Goal: Transaction & Acquisition: Obtain resource

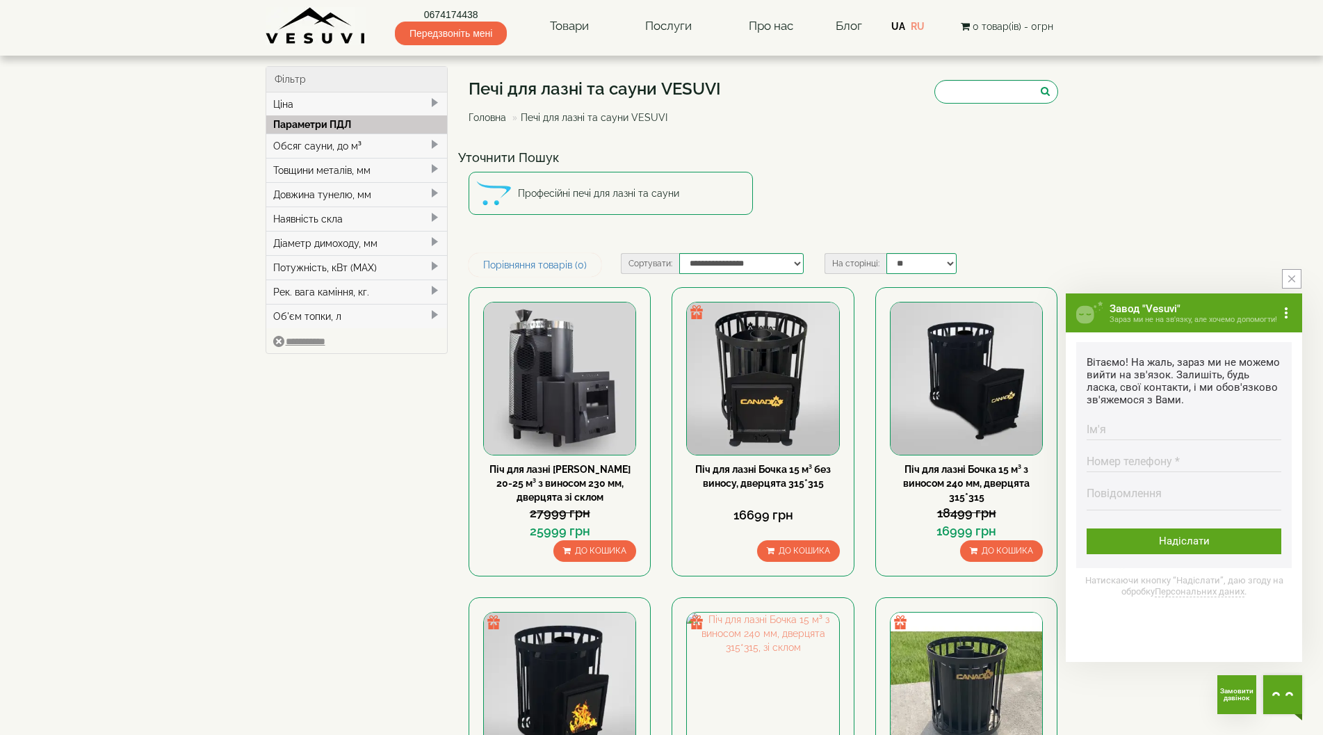
click at [407, 142] on div "Обсяг сауни, до м³" at bounding box center [356, 145] width 181 height 24
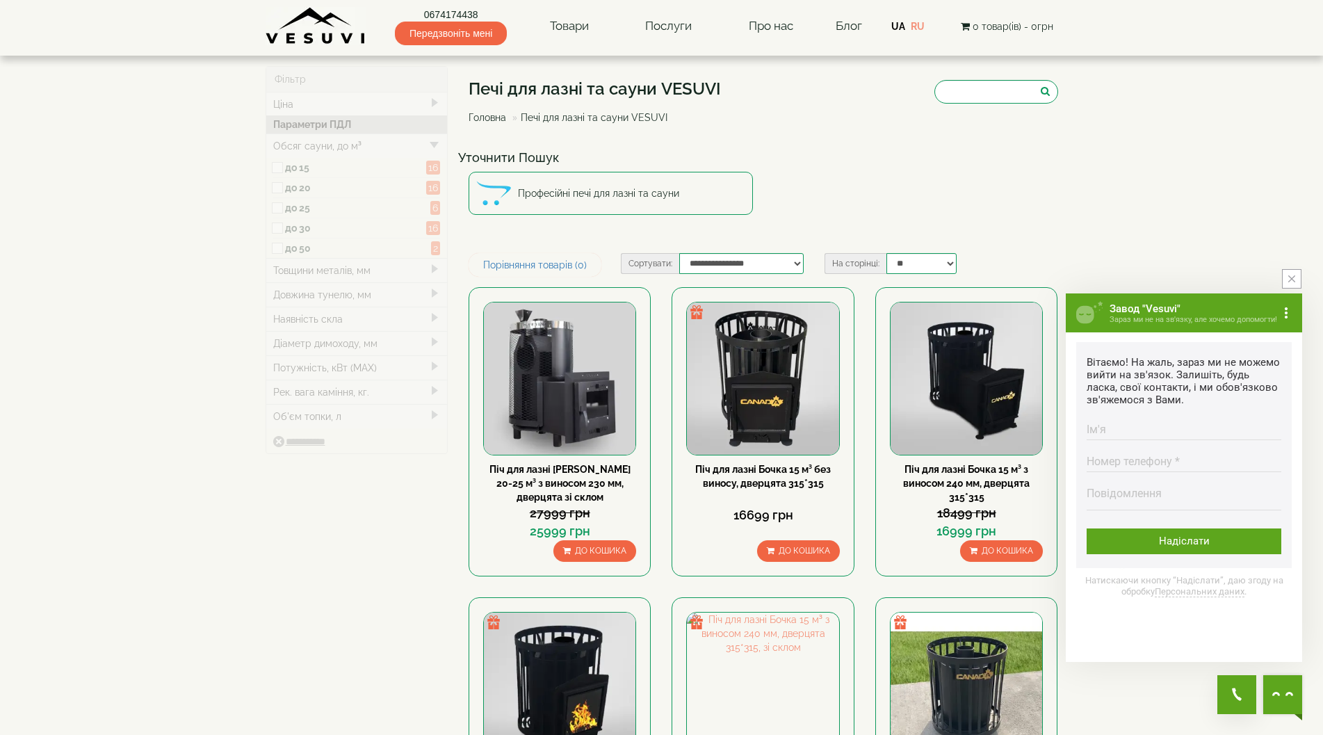
type input "*****"
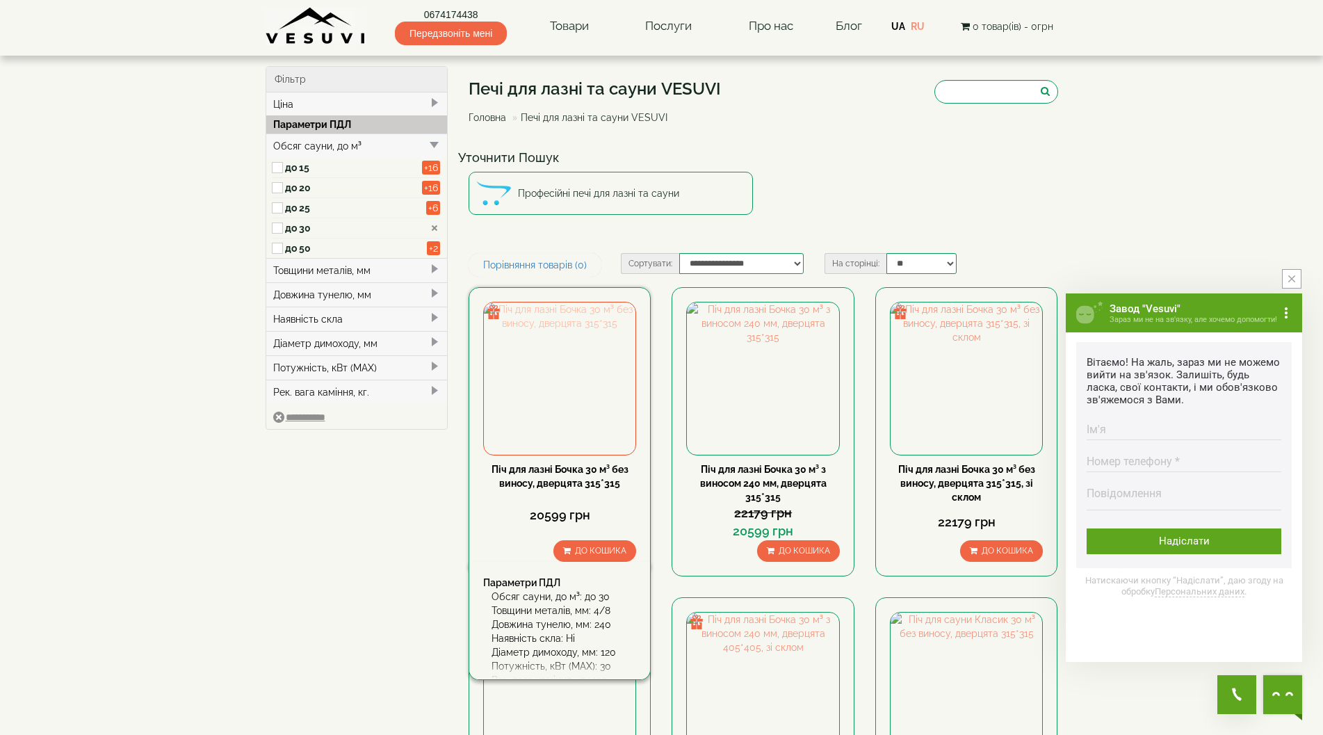
click at [583, 428] on img at bounding box center [560, 378] width 152 height 152
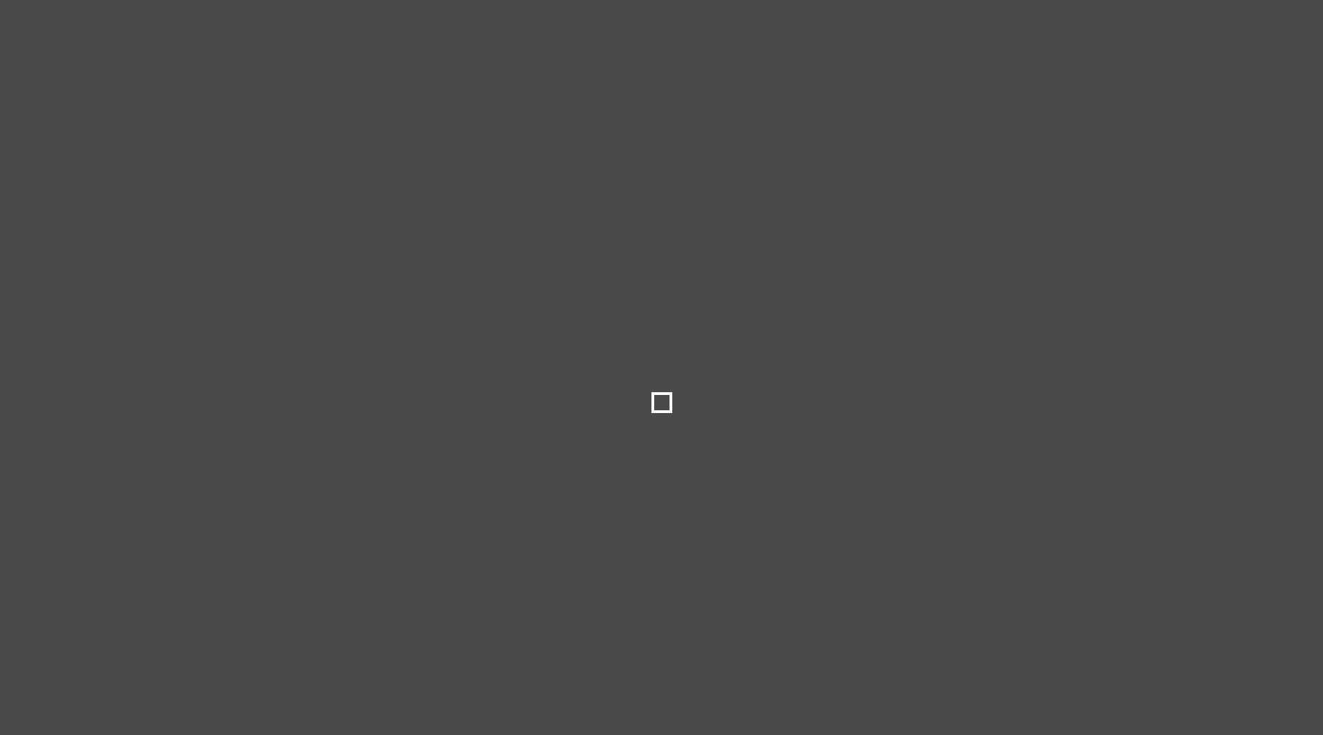
select select
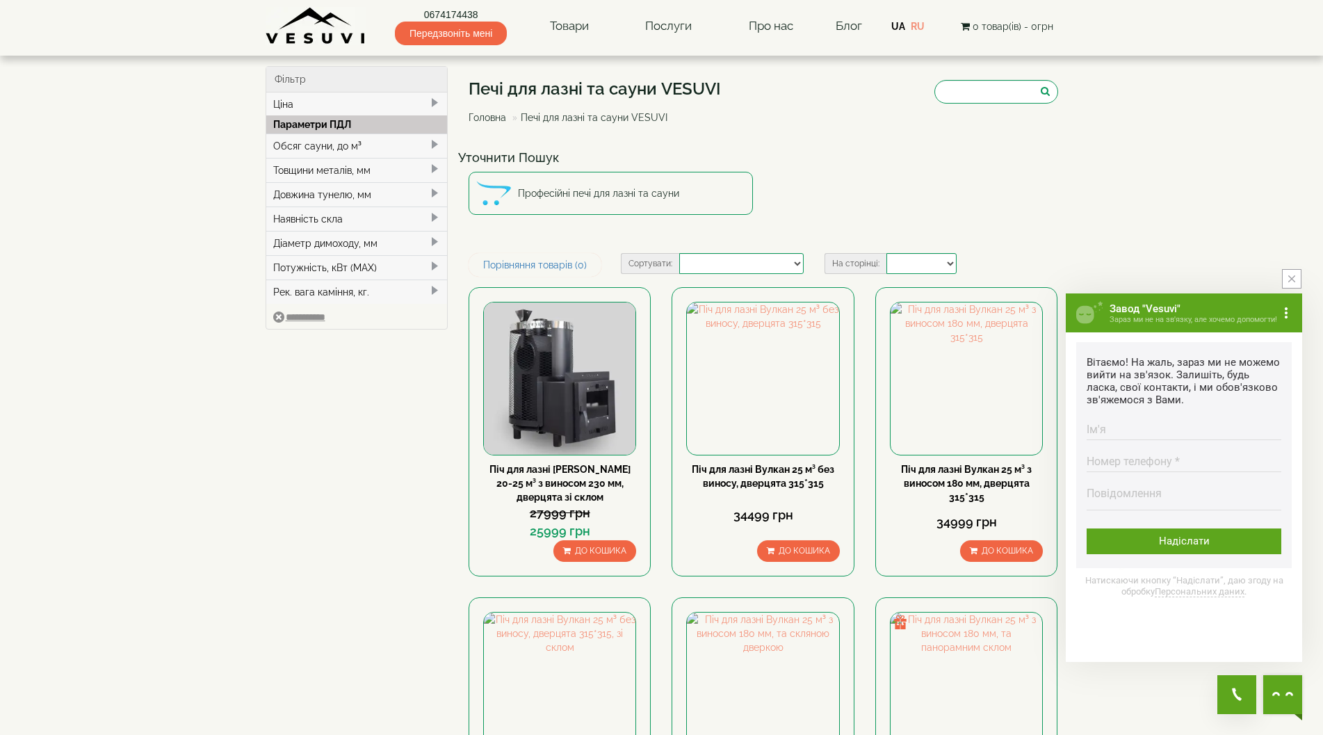
click at [426, 145] on div "Обсяг сауни, до м³" at bounding box center [356, 145] width 181 height 24
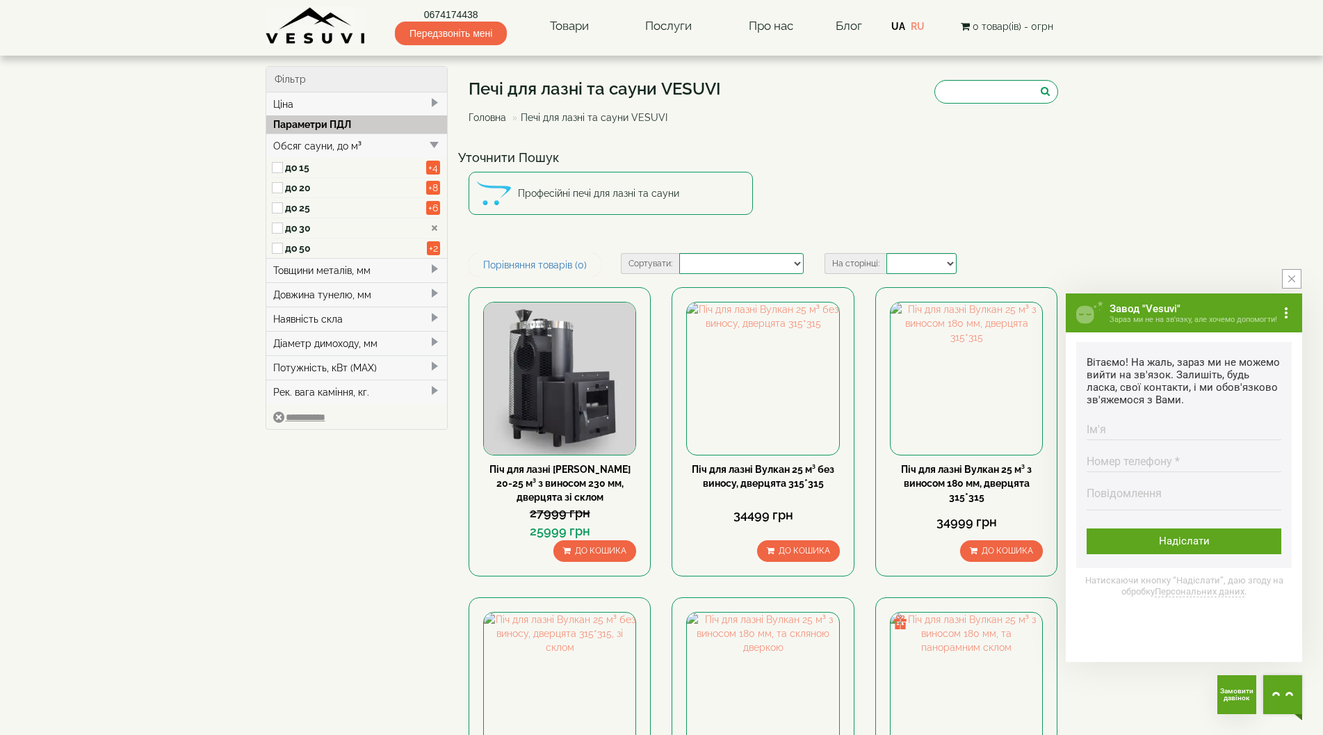
click at [291, 229] on label "до 30" at bounding box center [356, 228] width 142 height 14
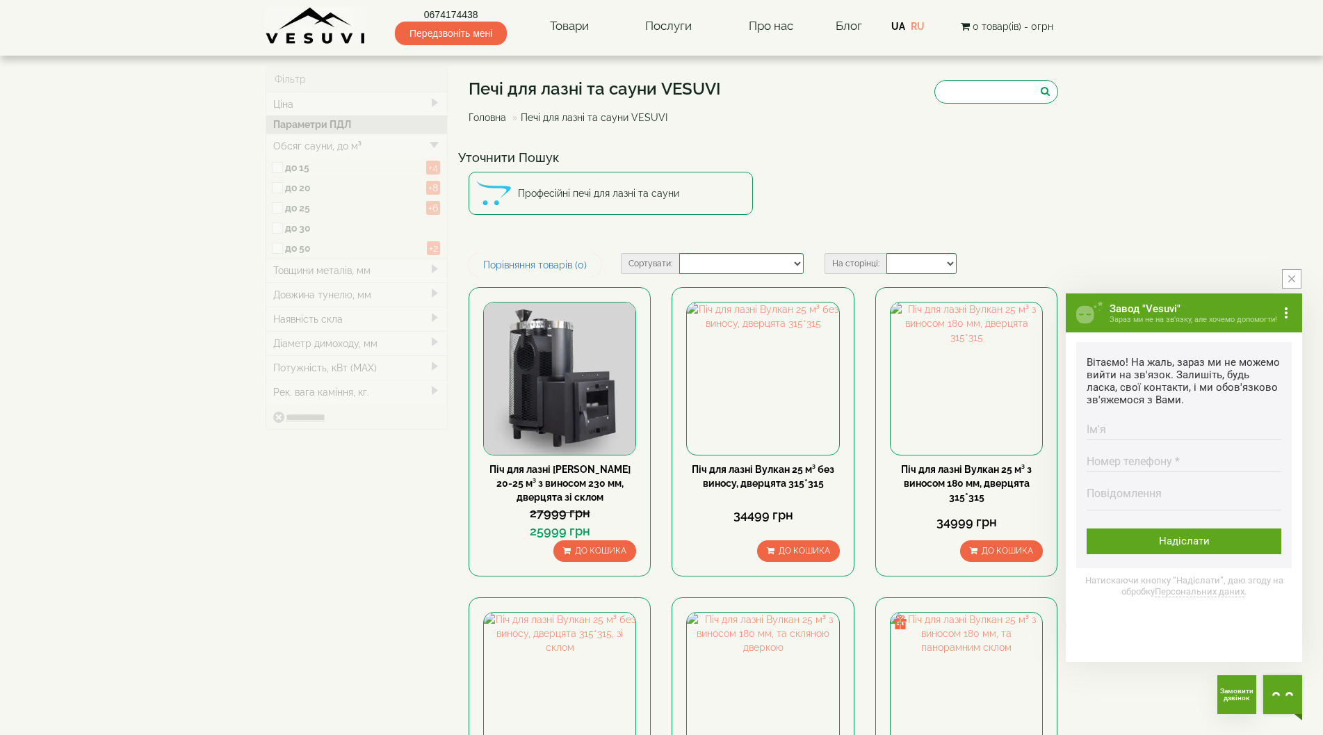
type input "*****"
type input "******"
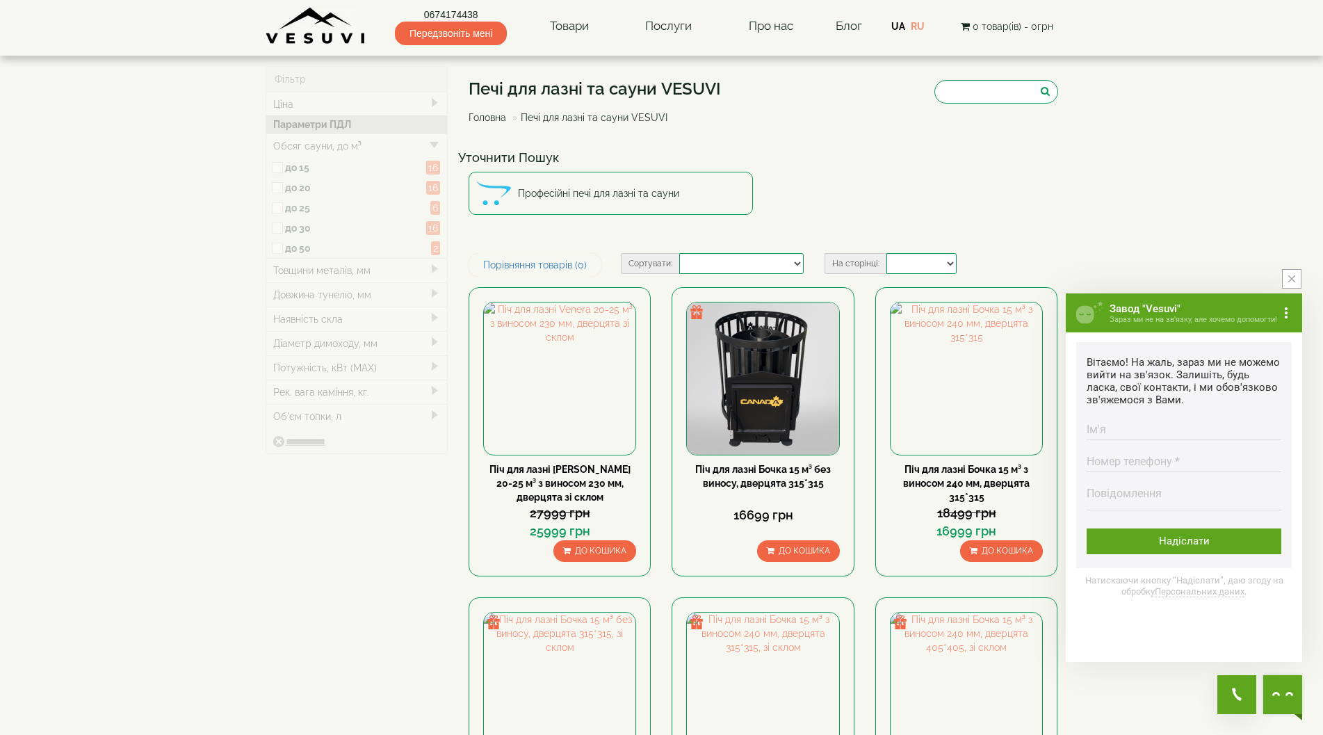
type input "*****"
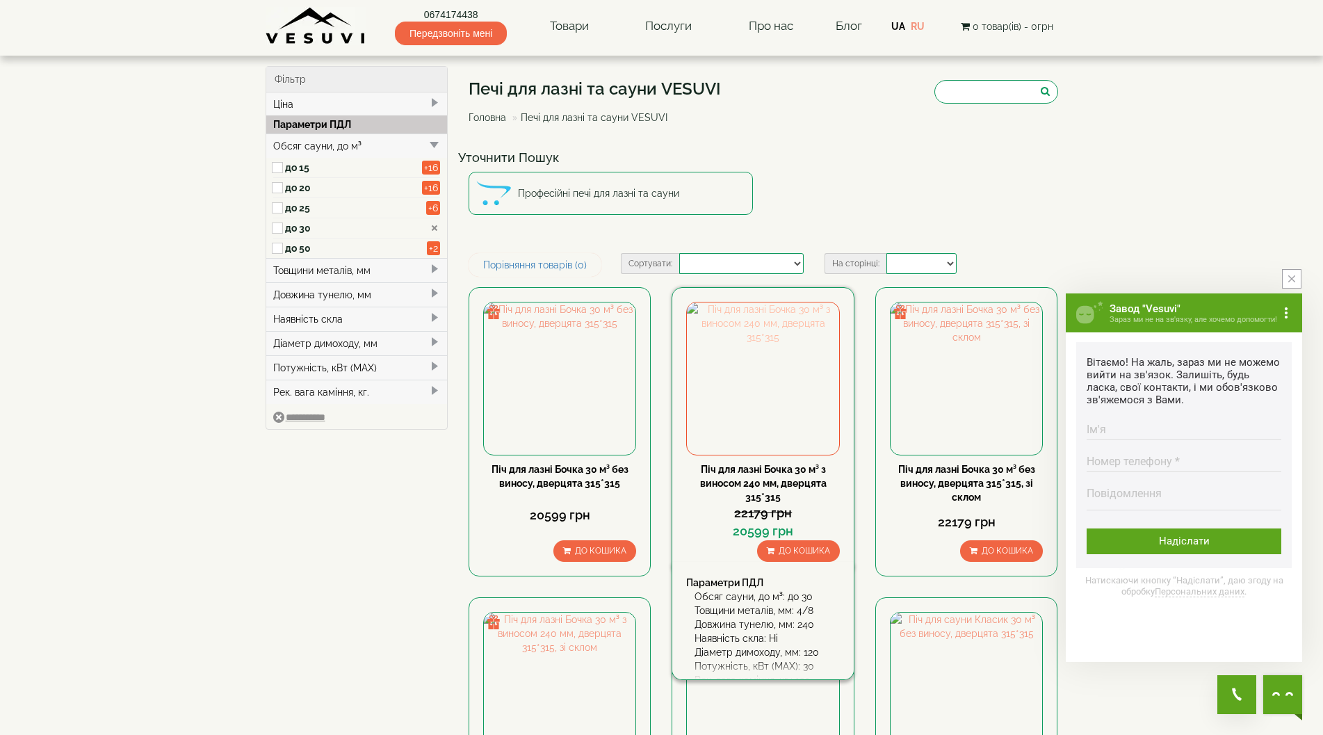
click at [793, 407] on img at bounding box center [763, 378] width 152 height 152
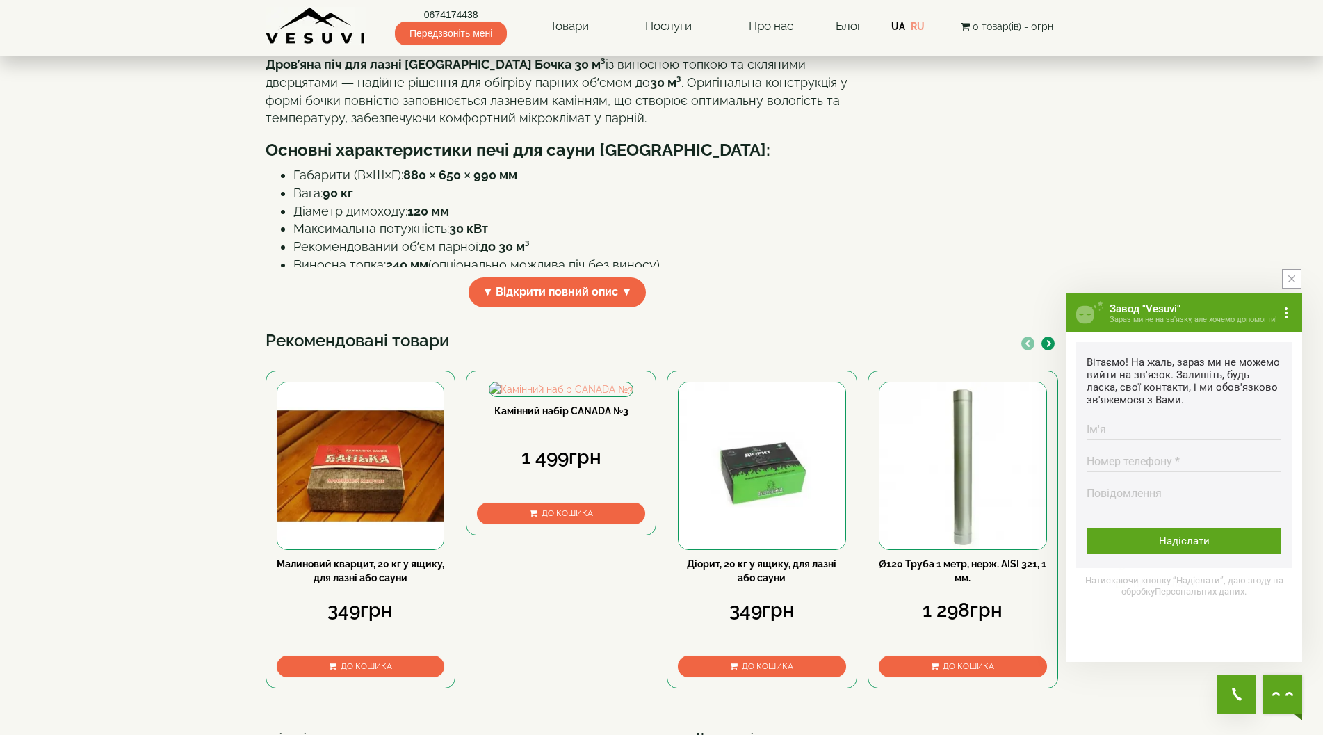
scroll to position [487, 0]
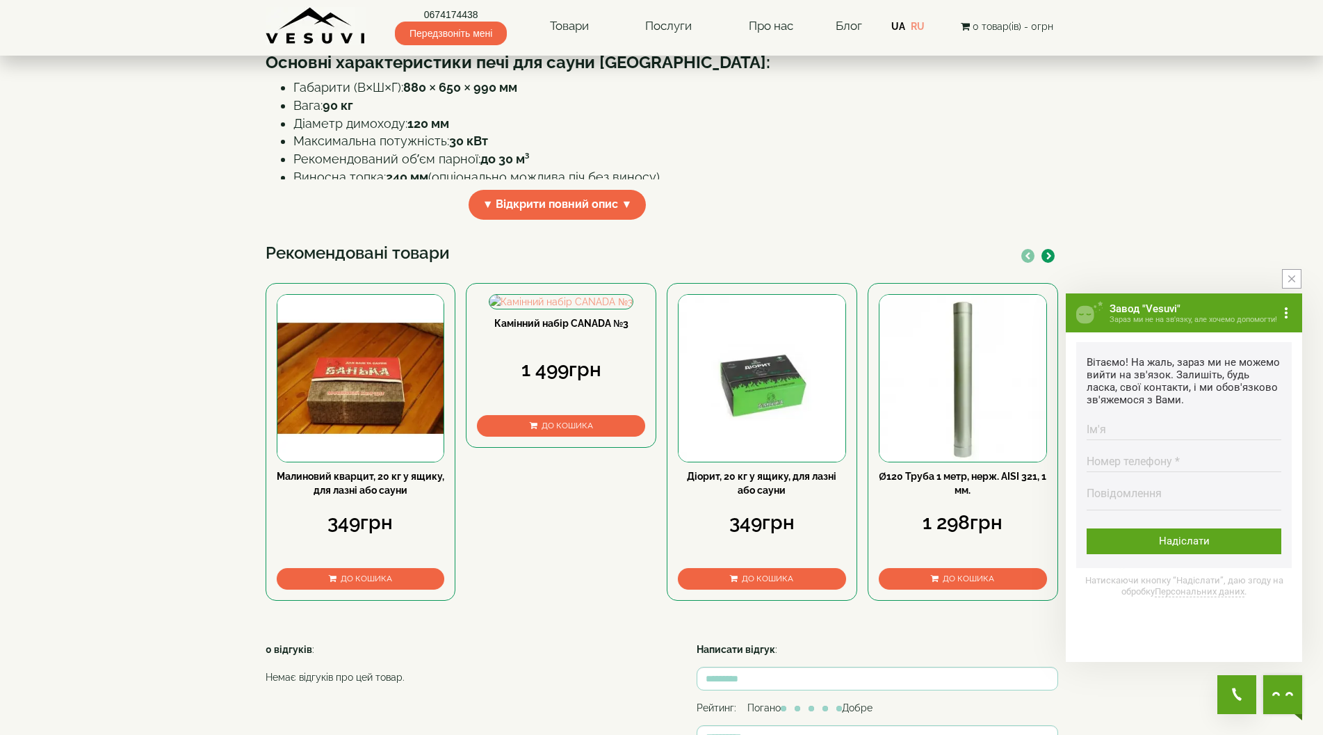
click at [579, 220] on span "▼ Відкрити повний опис ▼" at bounding box center [558, 205] width 178 height 30
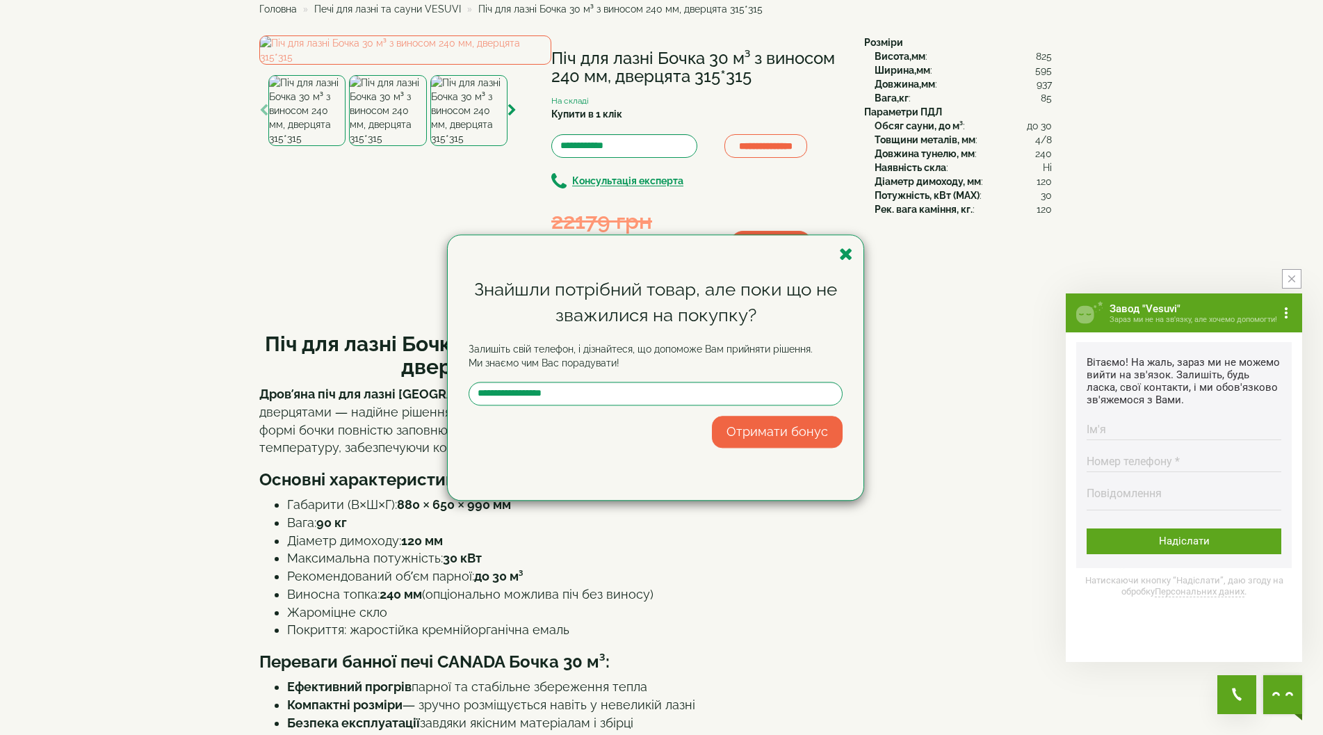
scroll to position [0, 0]
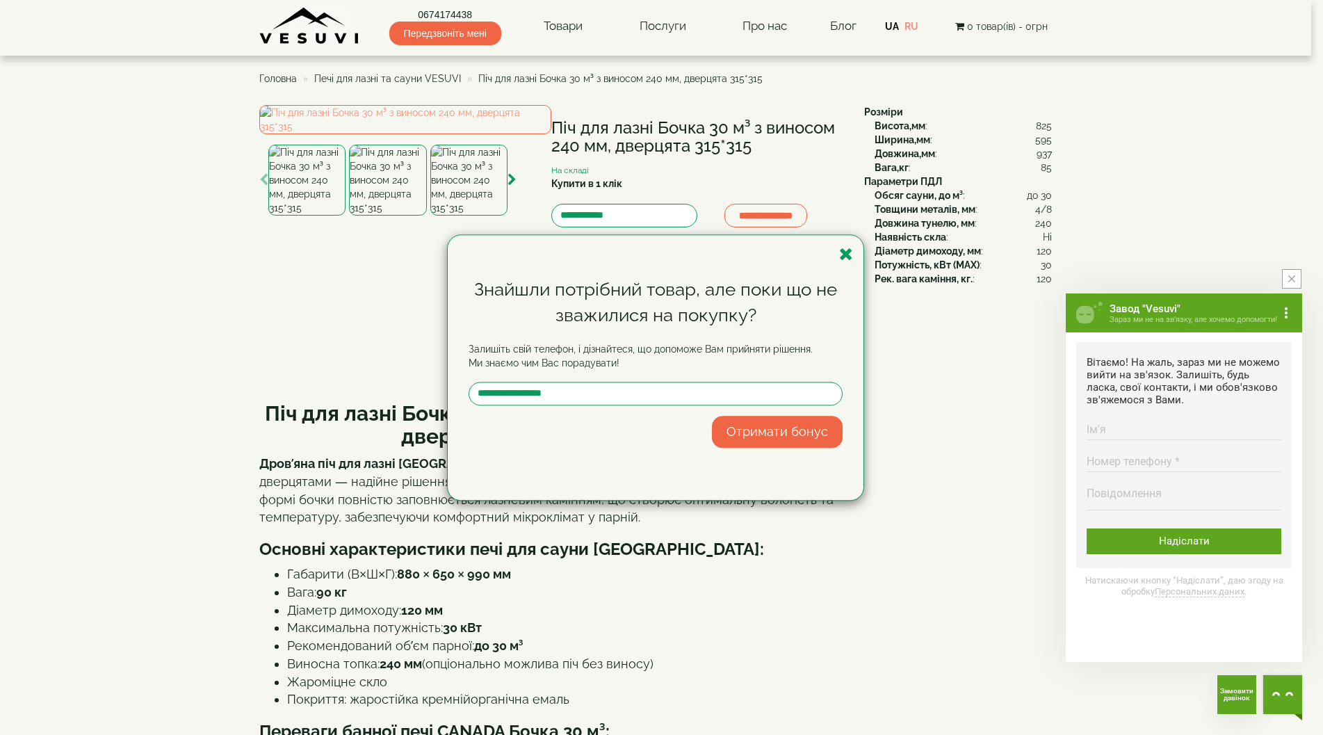
click at [432, 32] on div "Знайшли потрібний товар, але поки що не зважилися на покупку? Залишіть свій тел…" at bounding box center [661, 367] width 1323 height 735
click at [526, 396] on input "text" at bounding box center [656, 394] width 374 height 24
type input "**********"
click at [759, 433] on button "Отримати бонус" at bounding box center [777, 432] width 131 height 32
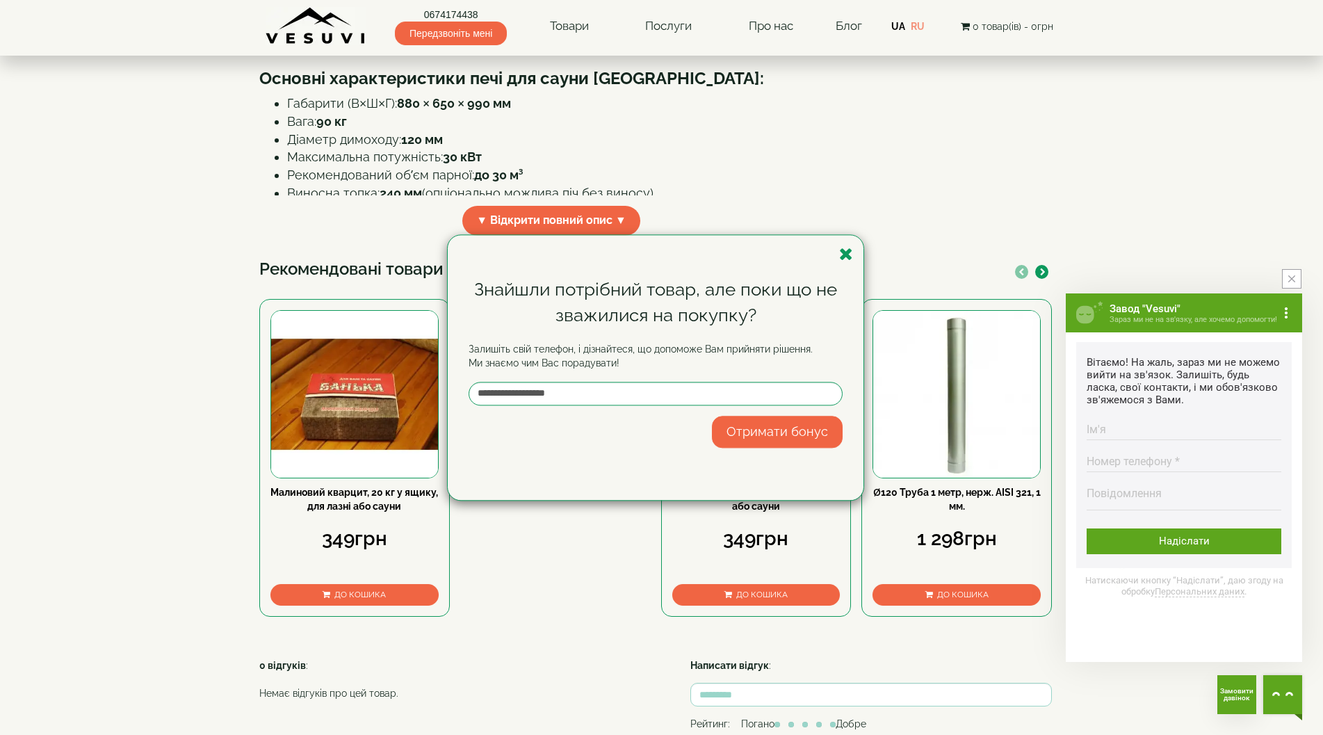
scroll to position [470, 0]
click at [764, 437] on button "Отримати бонус" at bounding box center [777, 432] width 131 height 32
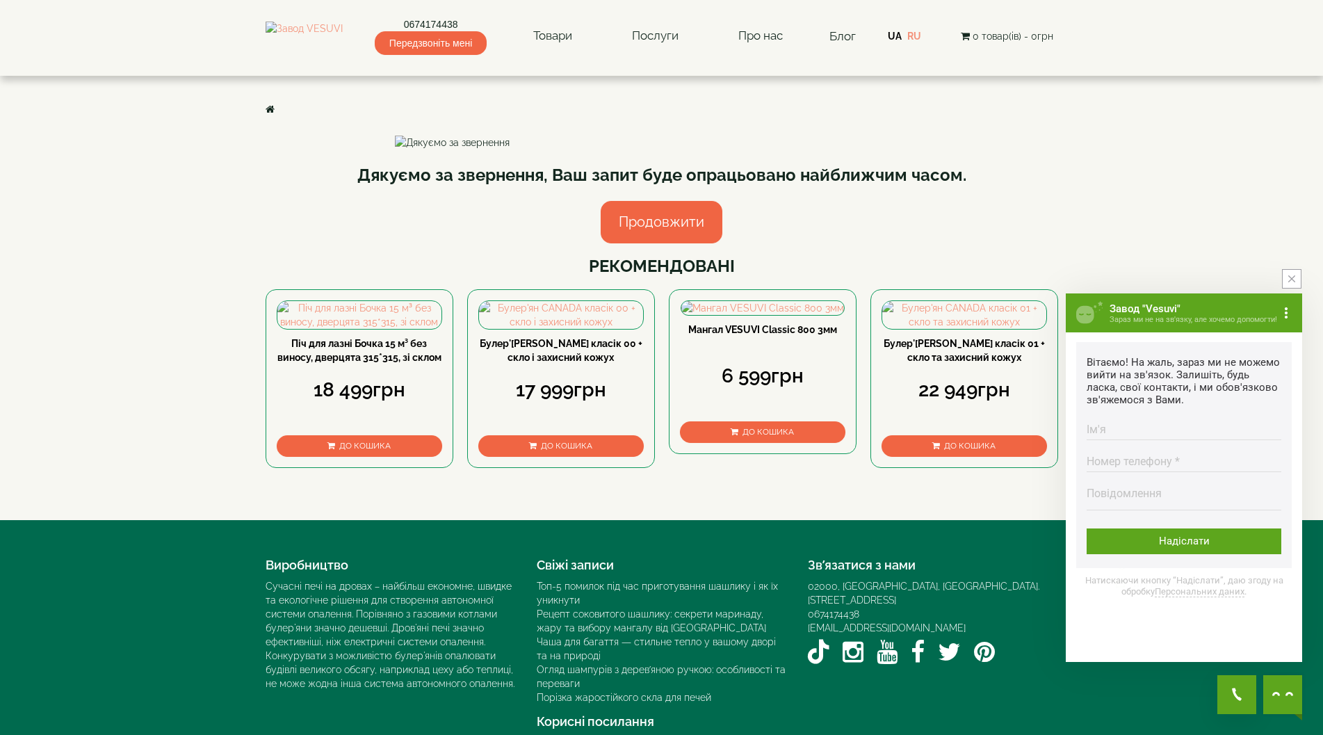
click at [650, 243] on link "Продовжити" at bounding box center [662, 222] width 122 height 42
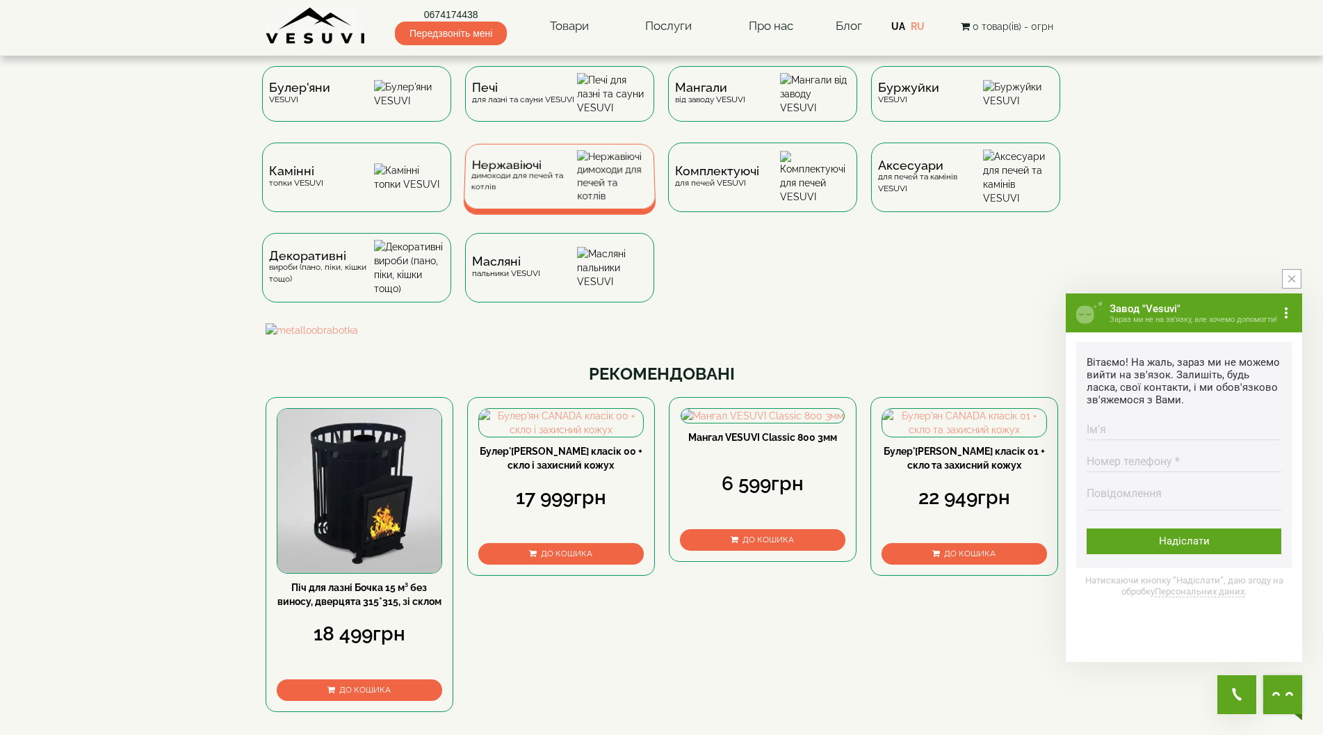
click at [571, 193] on div "Нержавіючі димоходи для печей та котлів" at bounding box center [524, 176] width 106 height 33
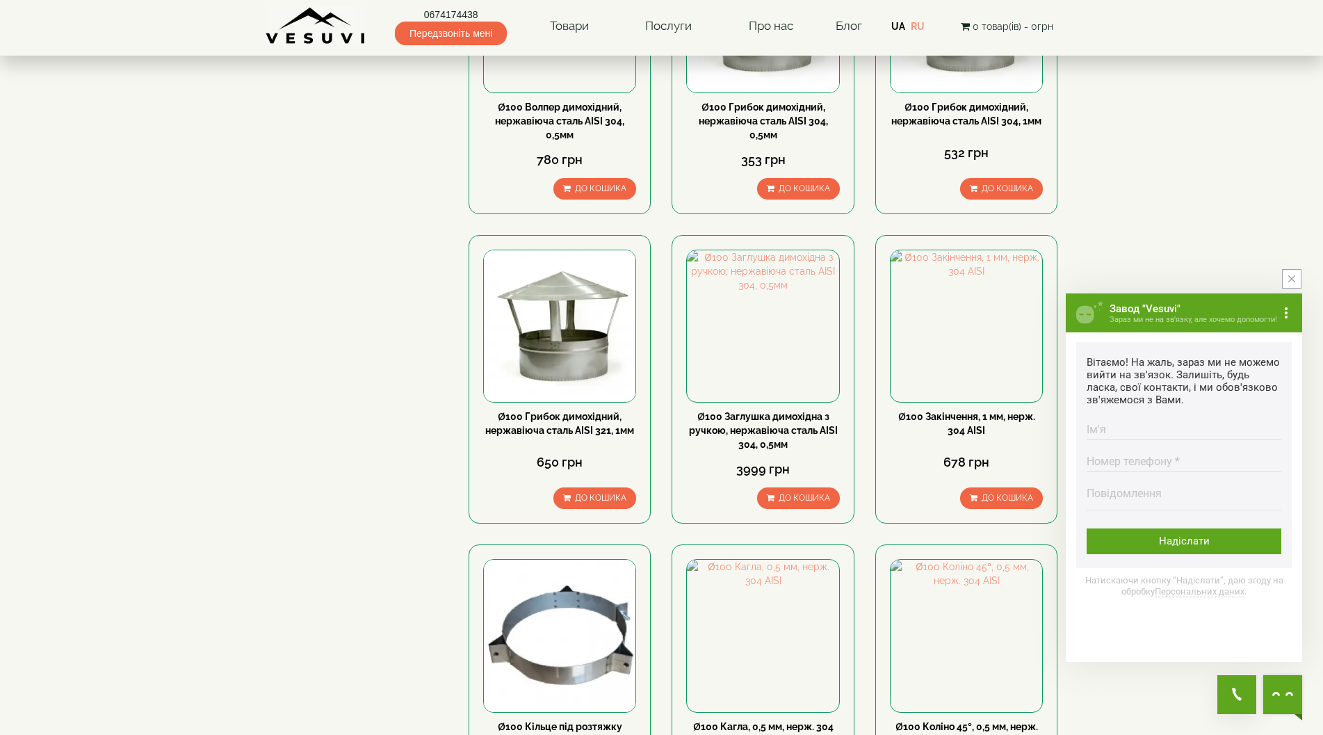
scroll to position [695, 0]
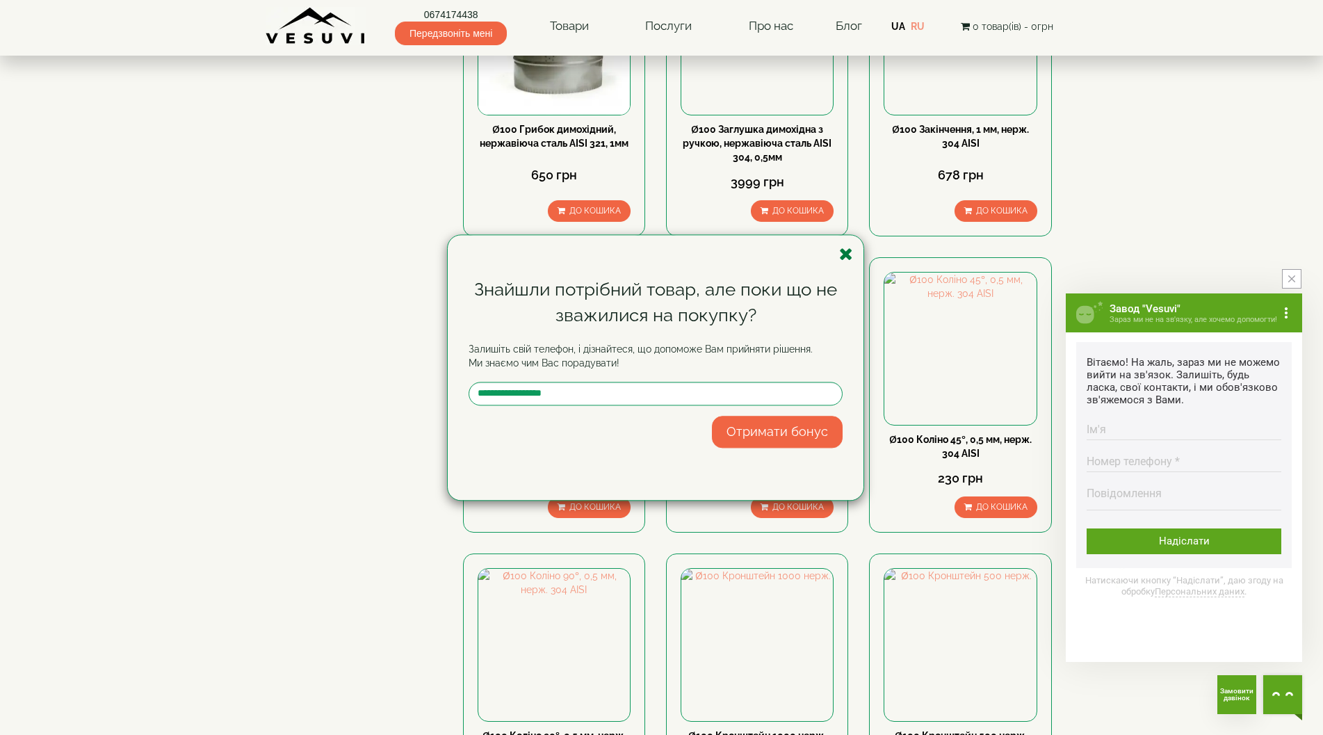
click at [851, 251] on icon "button" at bounding box center [846, 253] width 14 height 17
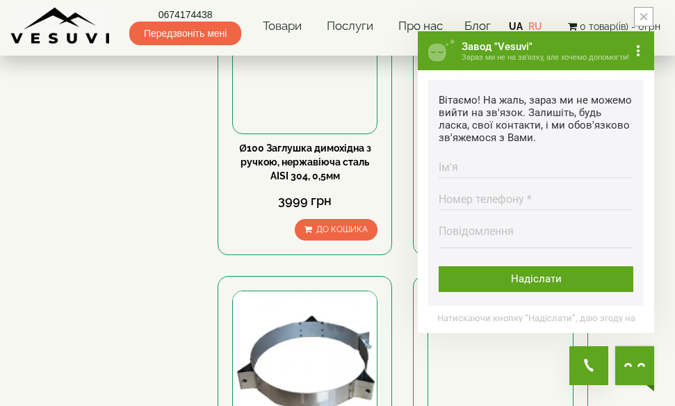
scroll to position [46, 0]
click at [642, 15] on icon "close button" at bounding box center [643, 16] width 7 height 7
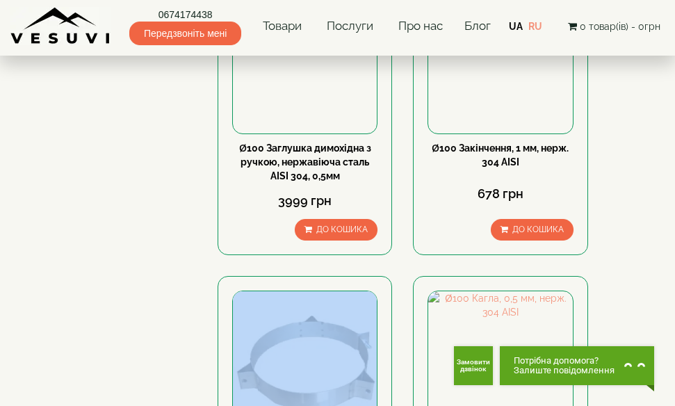
drag, startPoint x: 629, startPoint y: 249, endPoint x: 633, endPoint y: 178, distance: 71.0
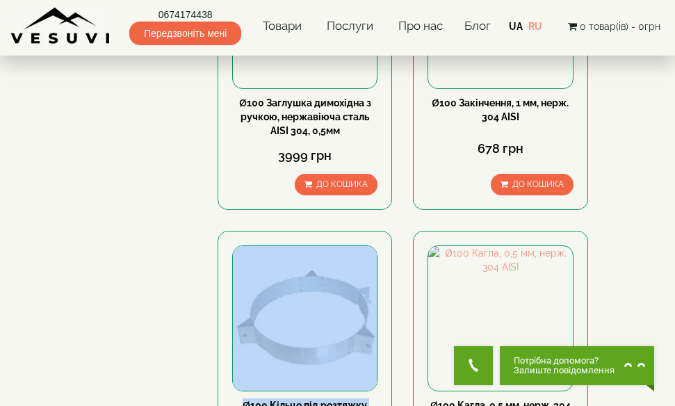
scroll to position [1112, 0]
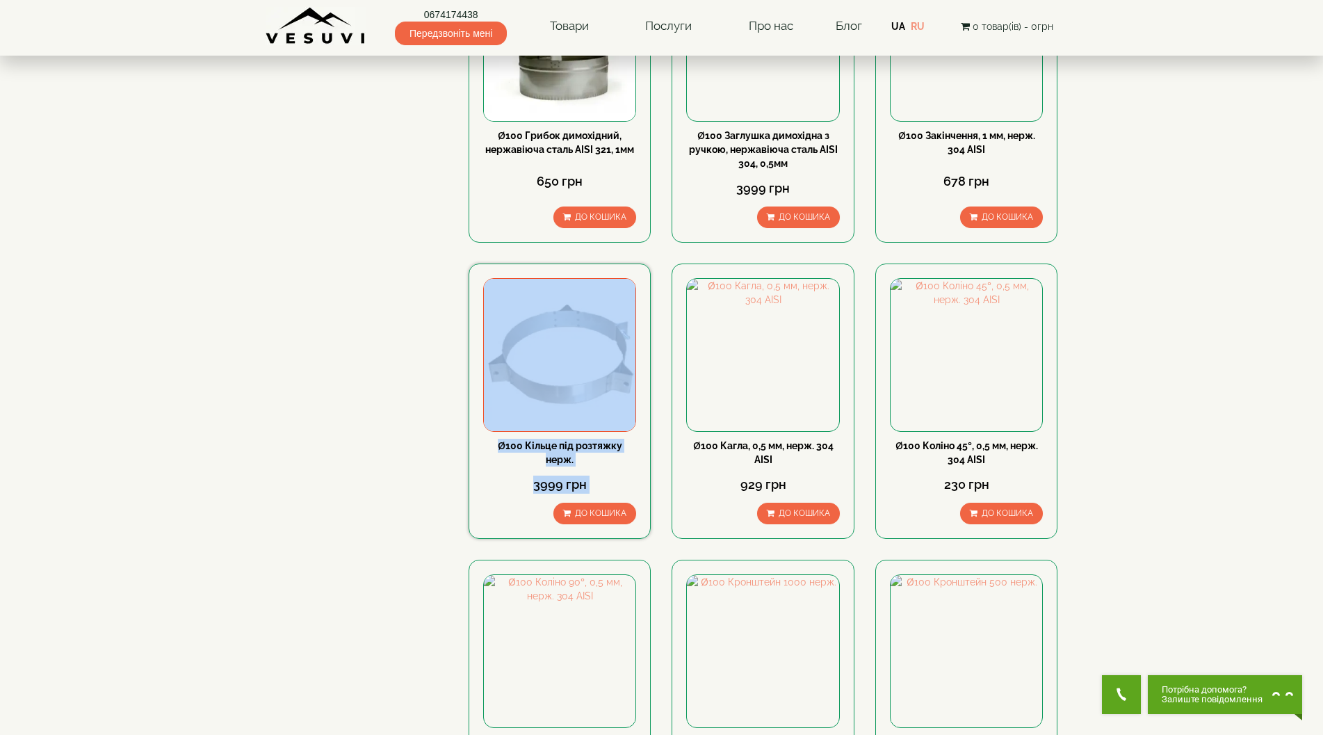
scroll to position [672, 0]
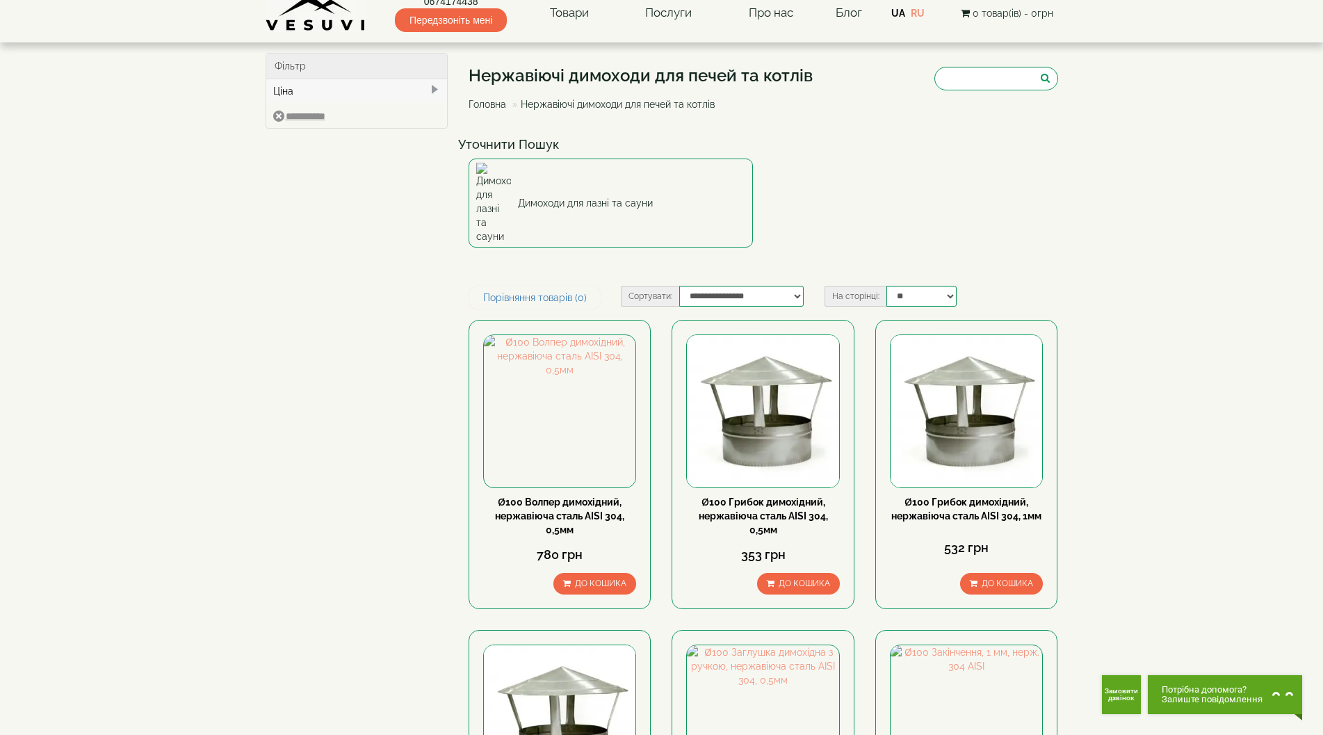
scroll to position [0, 0]
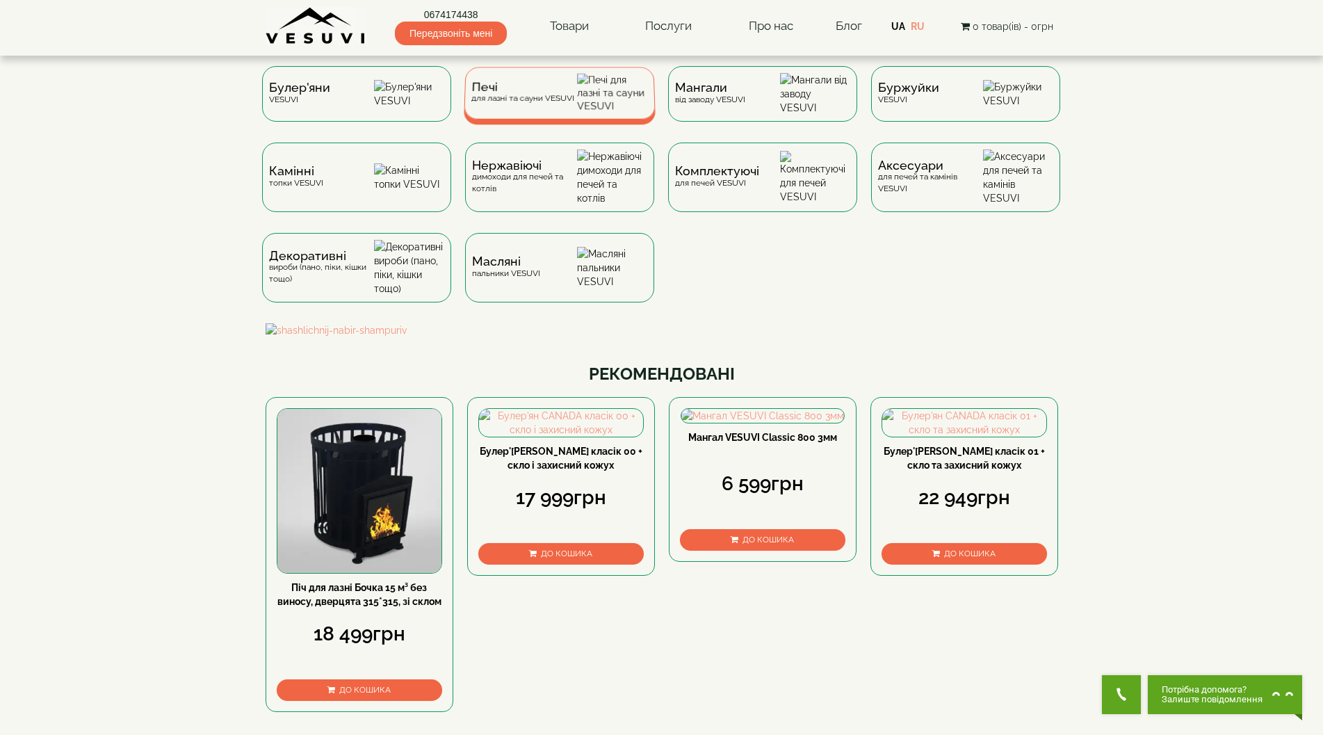
click at [537, 92] on span "Печі" at bounding box center [522, 87] width 103 height 10
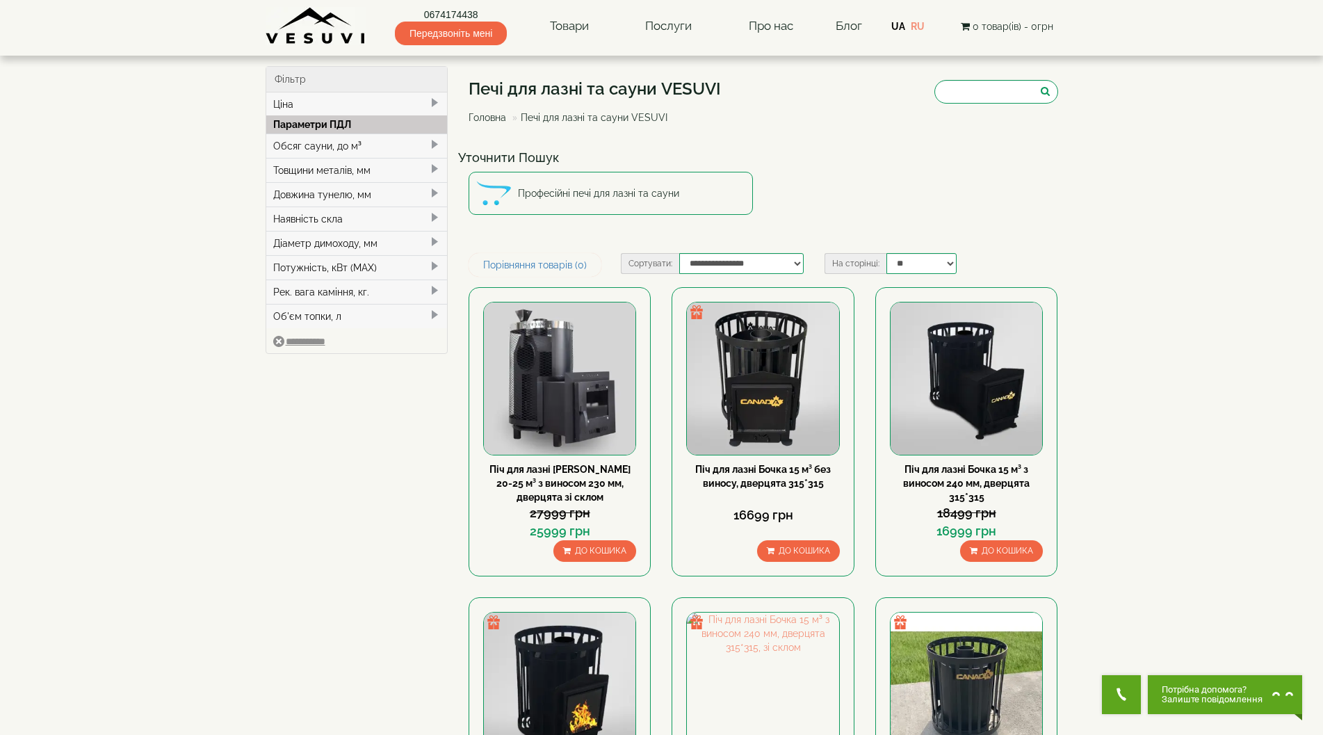
click at [418, 140] on div "Обсяг сауни, до м³" at bounding box center [356, 145] width 181 height 24
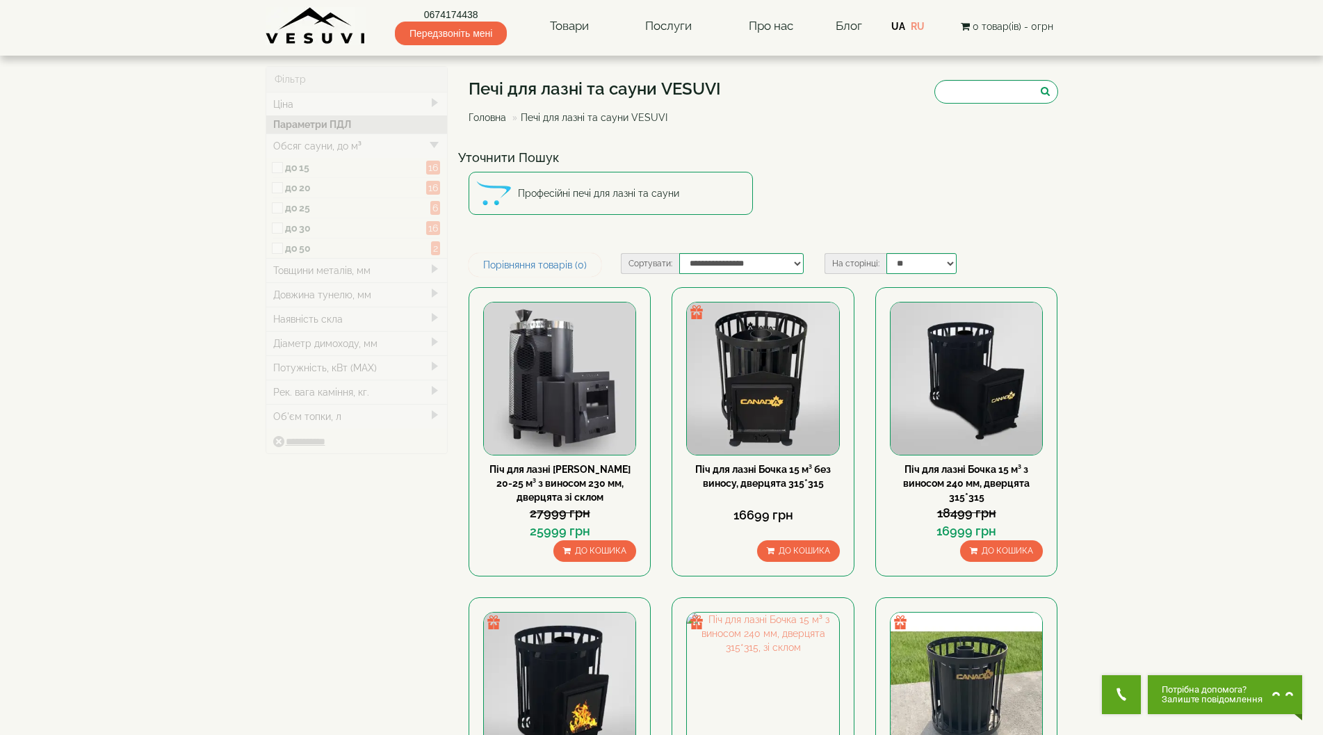
type input "*****"
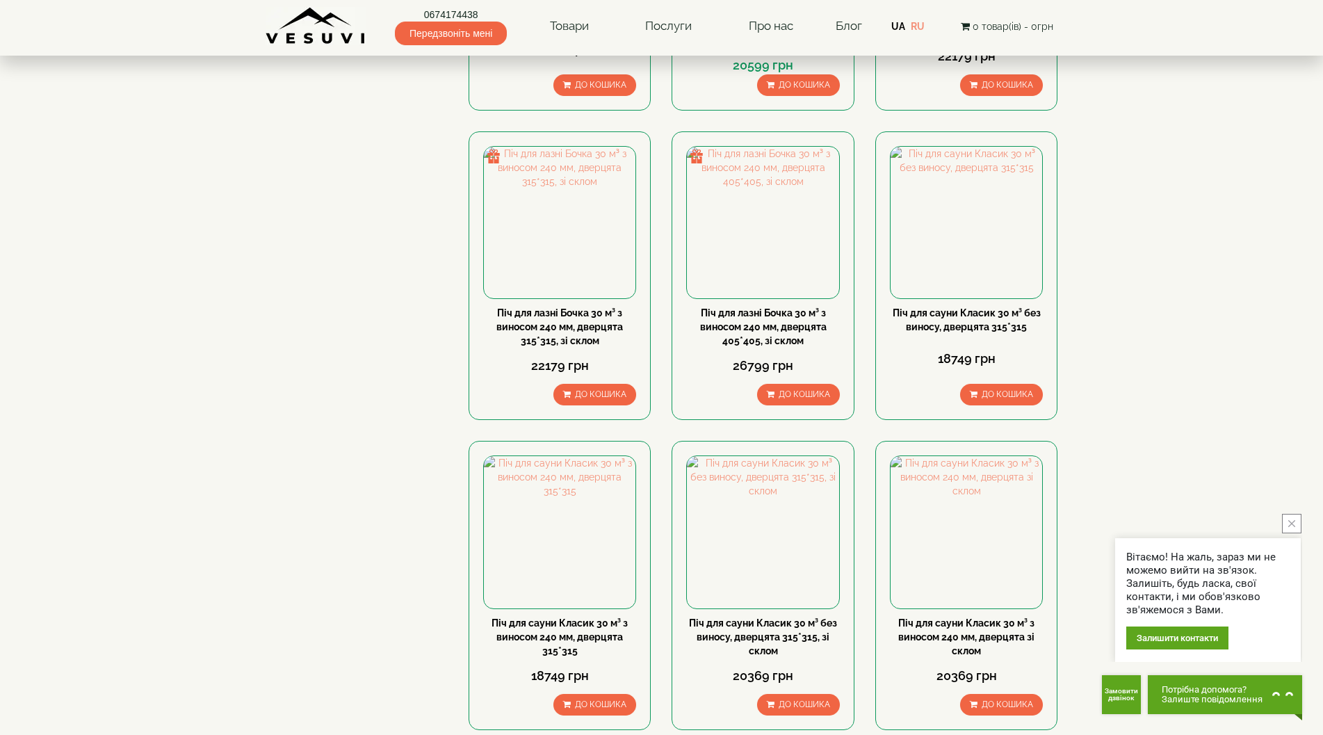
scroll to position [556, 0]
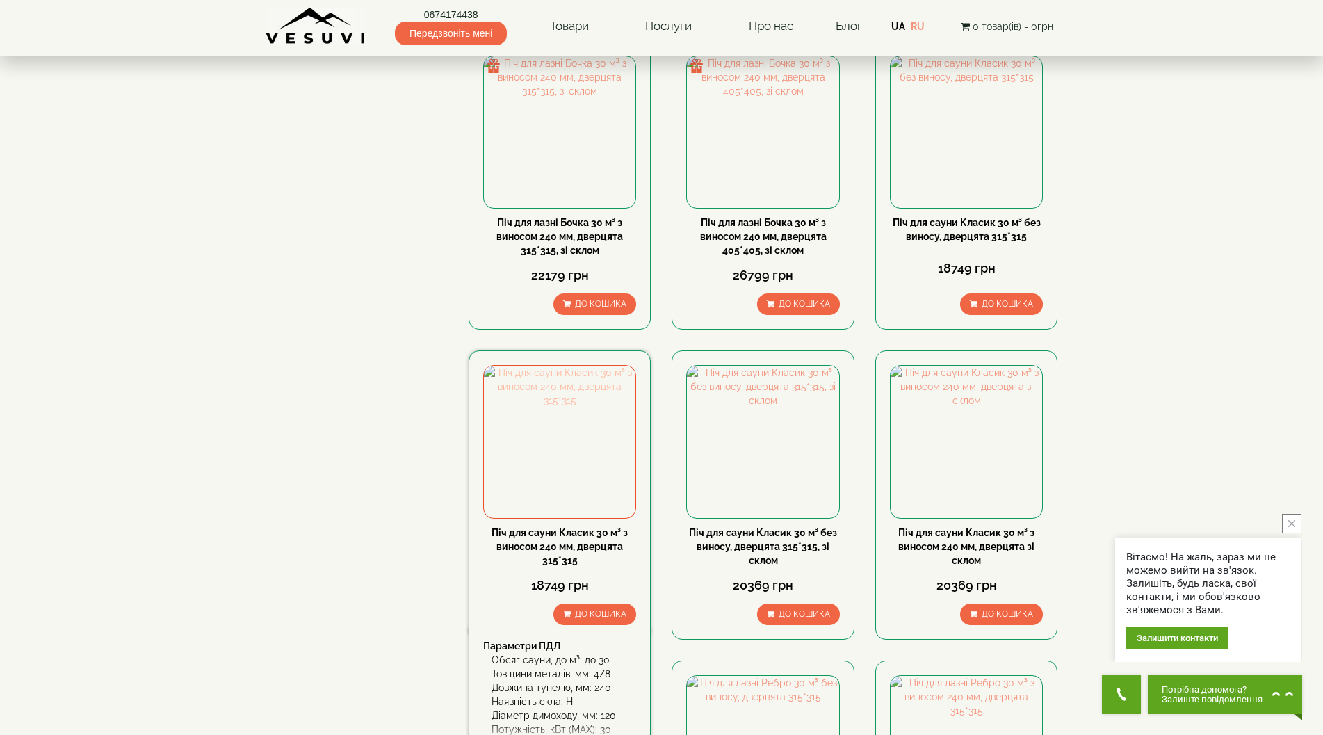
click at [565, 453] on img at bounding box center [560, 442] width 152 height 152
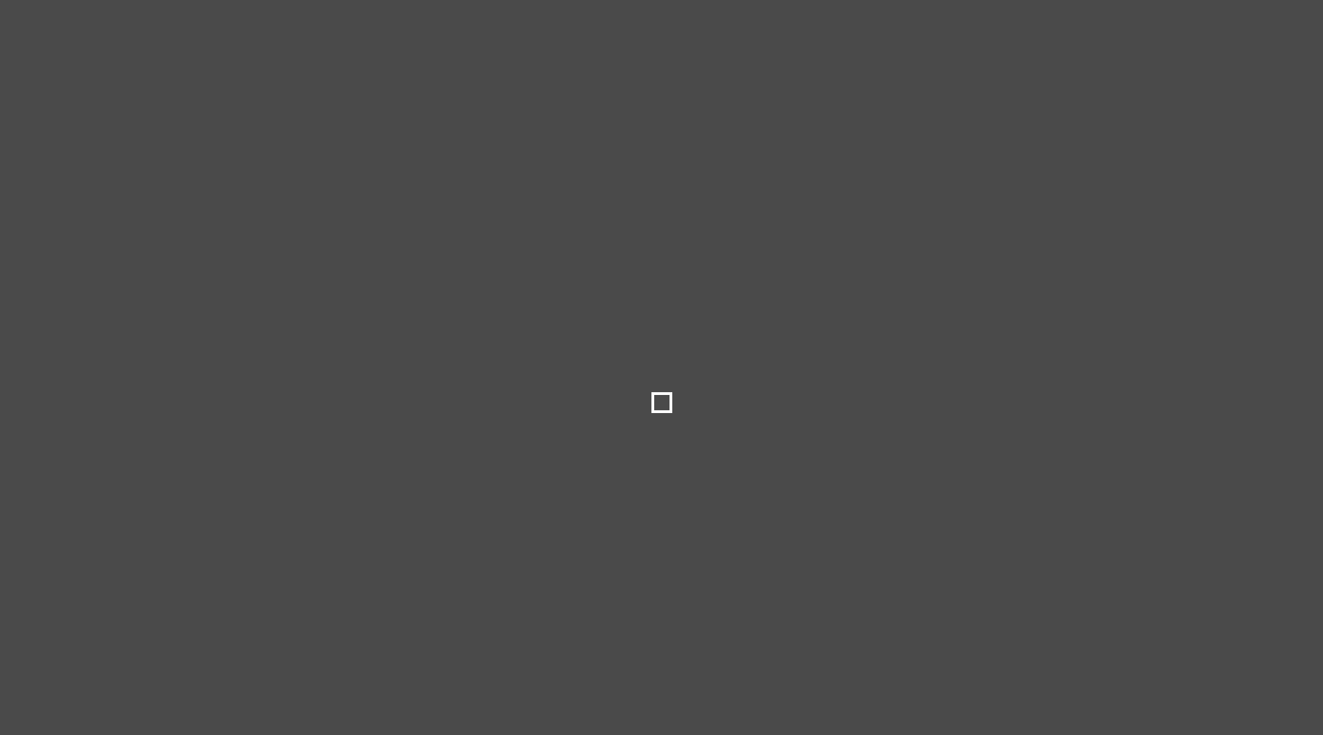
select select
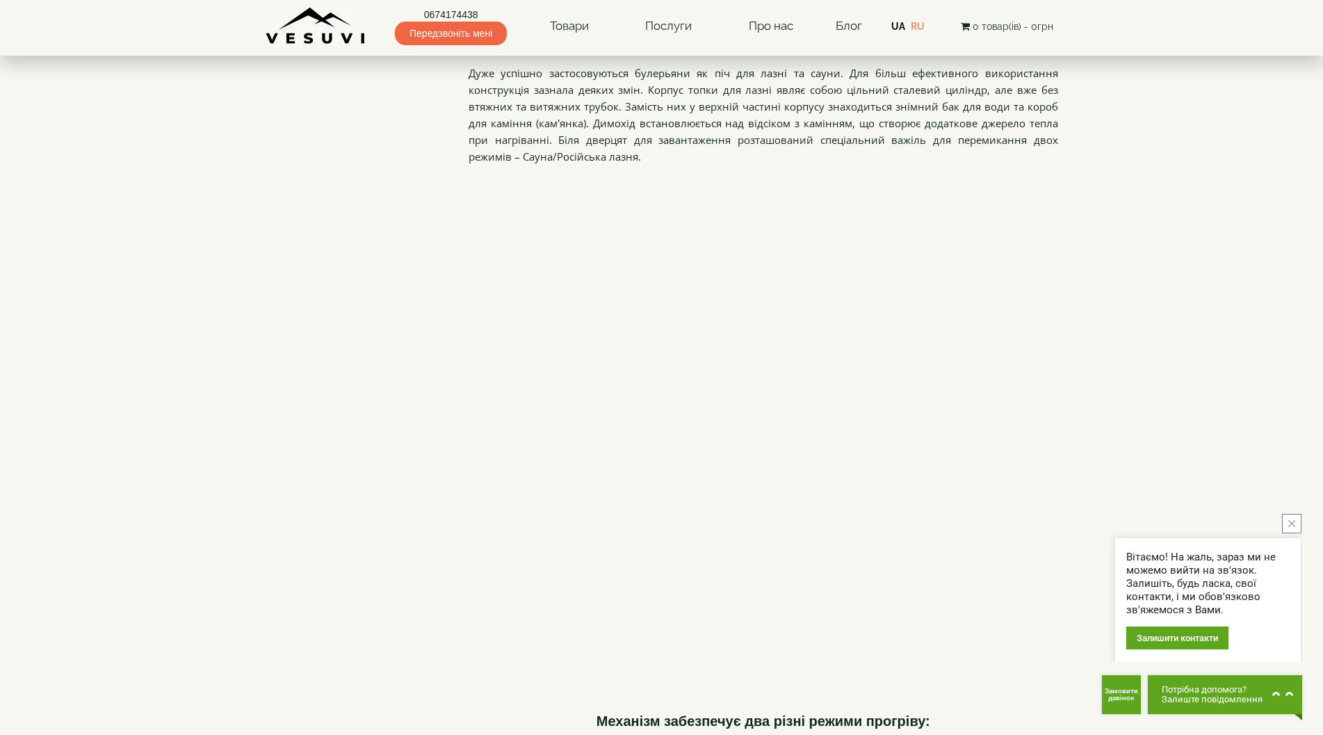
scroll to position [1182, 0]
